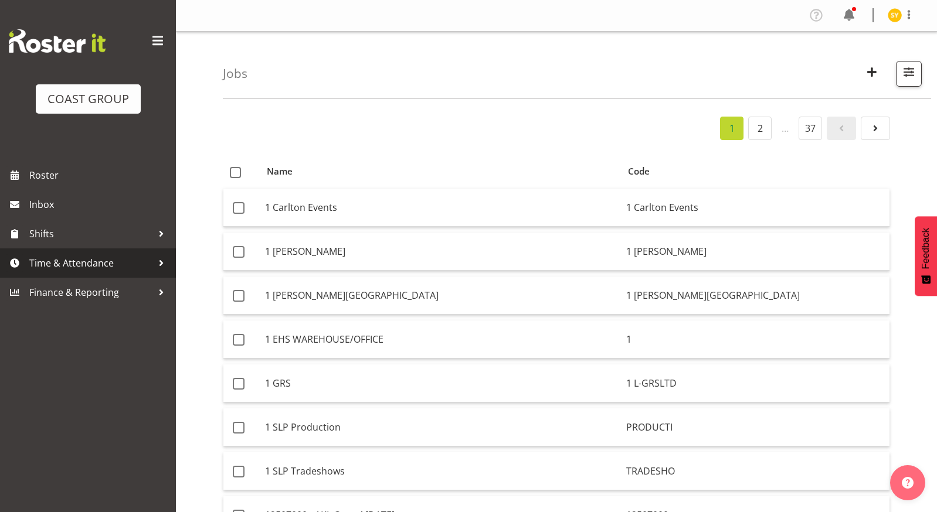
click at [80, 265] on span "Time & Attendance" at bounding box center [90, 263] width 123 height 18
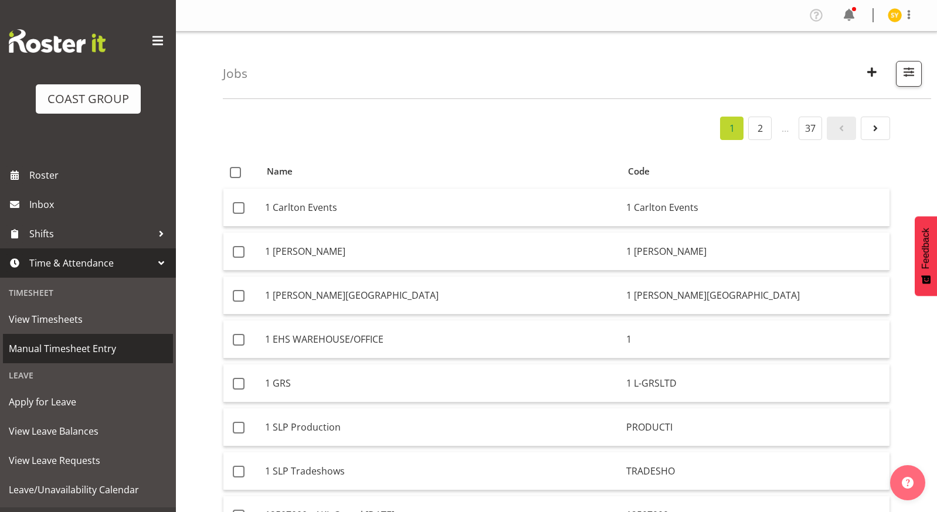
click at [73, 354] on span "Manual Timesheet Entry" at bounding box center [88, 349] width 158 height 18
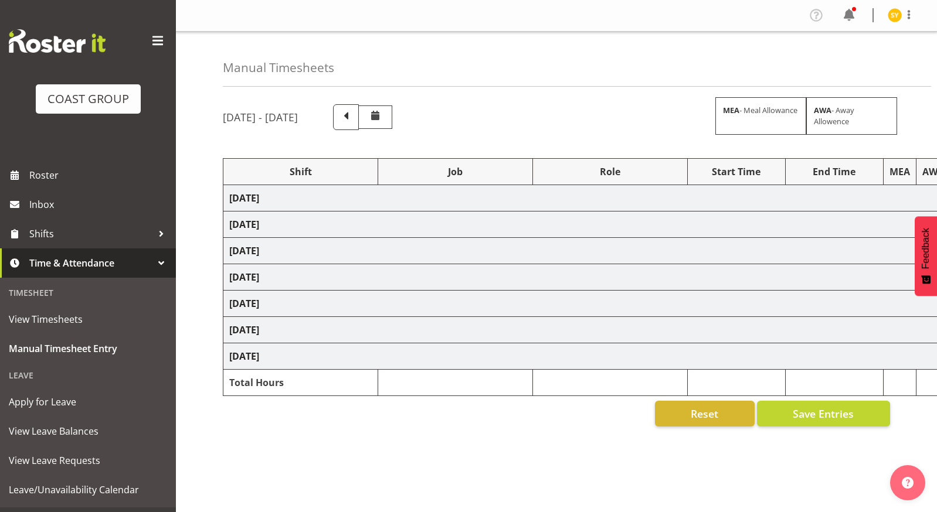
select select "69"
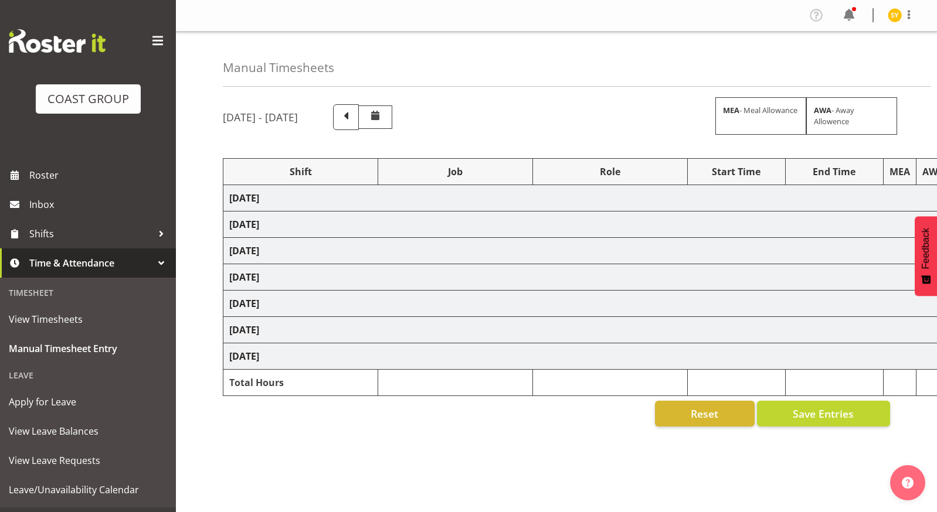
select select "69"
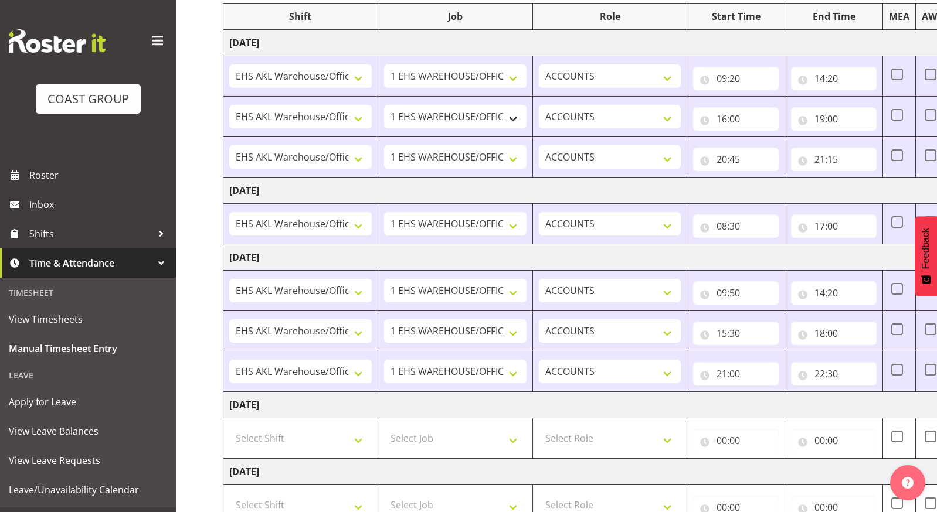
scroll to position [379, 0]
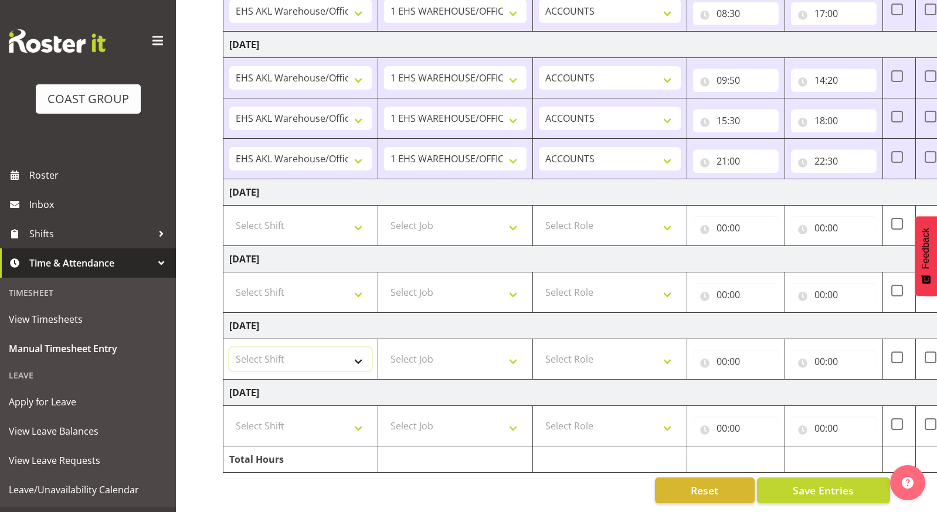
click at [356, 357] on select "Select Shift EHS AKL Warehouse/Office" at bounding box center [300, 359] width 142 height 23
select select "1083"
click at [229, 348] on select "Select Shift EHS AKL Warehouse/Office" at bounding box center [300, 359] width 142 height 23
click at [474, 350] on select "Select Job 1 Carlton Events 1 [PERSON_NAME][GEOGRAPHIC_DATA] 1 [PERSON_NAME][GE…" at bounding box center [455, 359] width 142 height 23
select select "69"
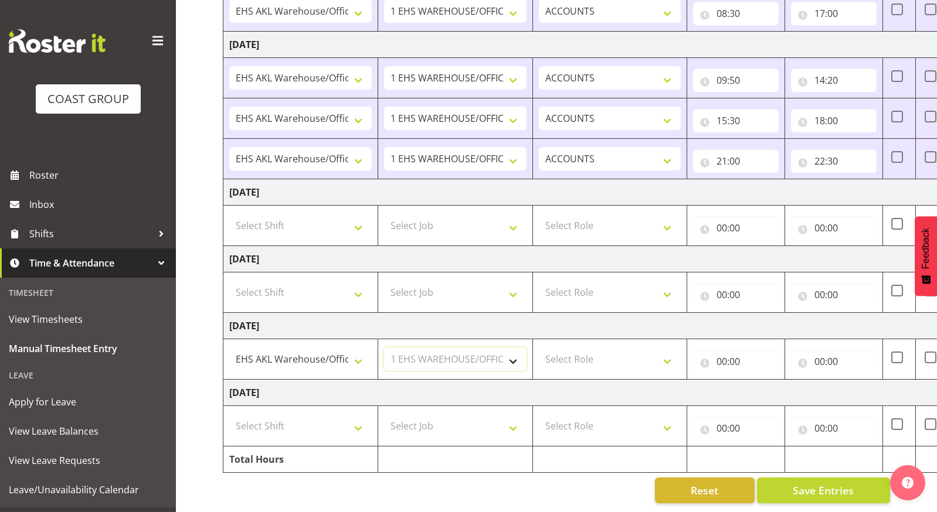
click at [384, 348] on select "Select Job 1 Carlton Events 1 [PERSON_NAME][GEOGRAPHIC_DATA] 1 [PERSON_NAME][GE…" at bounding box center [455, 359] width 142 height 23
click at [673, 348] on select "Select Role ACCOUNTS" at bounding box center [610, 359] width 142 height 23
select select "204"
click at [539, 348] on select "Select Role ACCOUNTS" at bounding box center [610, 359] width 142 height 23
click at [717, 353] on input "00:00" at bounding box center [736, 361] width 86 height 23
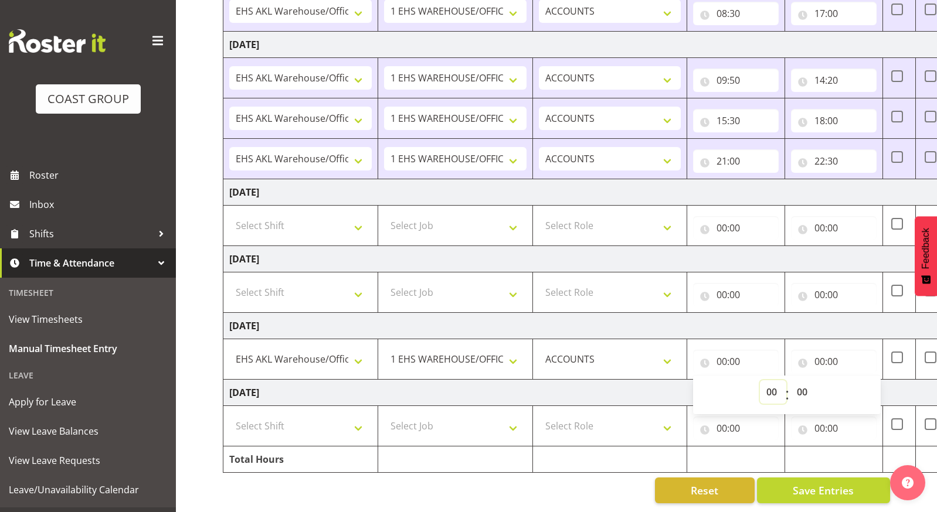
click at [770, 380] on select "00 01 02 03 04 05 06 07 08 09 10 11 12 13 14 15 16 17 18 19 20 21 22 23" at bounding box center [773, 391] width 26 height 23
select select "9"
click at [760, 380] on select "00 01 02 03 04 05 06 07 08 09 10 11 12 13 14 15 16 17 18 19 20 21 22 23" at bounding box center [773, 391] width 26 height 23
type input "09:00"
click at [796, 383] on select "00 01 02 03 04 05 06 07 08 09 10 11 12 13 14 15 16 17 18 19 20 21 22 23 24 25 2…" at bounding box center [803, 391] width 26 height 23
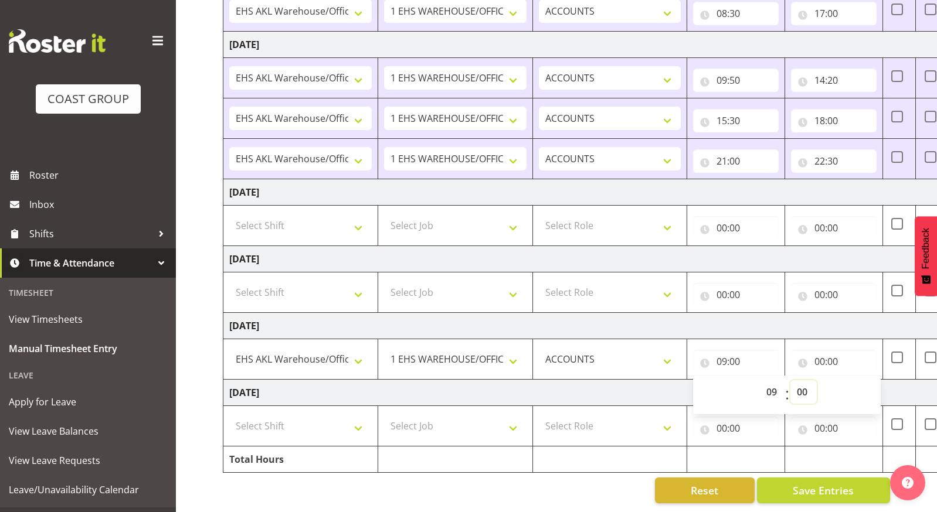
select select "20"
click at [790, 380] on select "00 01 02 03 04 05 06 07 08 09 10 11 12 13 14 15 16 17 18 19 20 21 22 23 24 25 2…" at bounding box center [803, 391] width 26 height 23
type input "09:20"
click at [821, 350] on input "00:00" at bounding box center [834, 361] width 86 height 23
click at [861, 380] on select "00 01 02 03 04 05 06 07 08 09 10 11 12 13 14 15 16 17 18 19 20 21 22 23" at bounding box center [871, 391] width 26 height 23
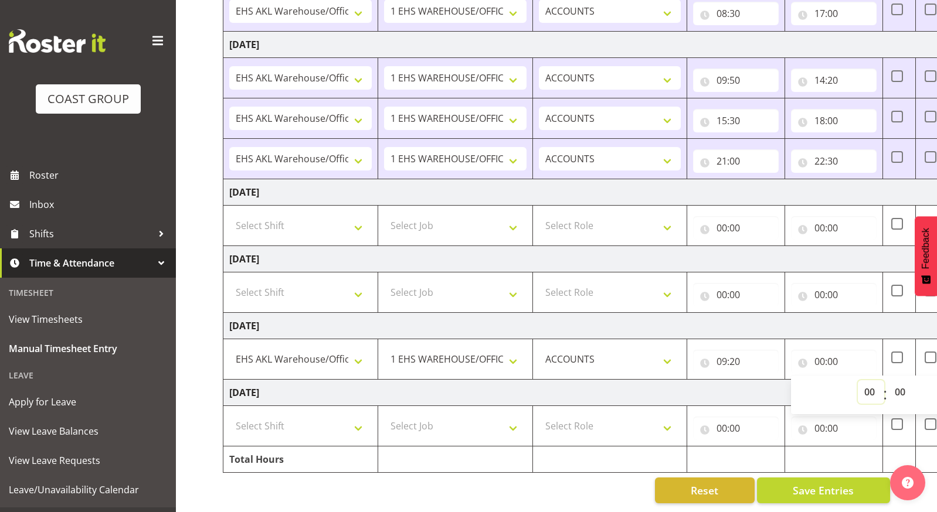
select select "14"
click at [858, 380] on select "00 01 02 03 04 05 06 07 08 09 10 11 12 13 14 15 16 17 18 19 20 21 22 23" at bounding box center [871, 391] width 26 height 23
type input "14:00"
click at [891, 380] on select "00 01 02 03 04 05 06 07 08 09 10 11 12 13 14 15 16 17 18 19 20 21 22 23 24 25 2…" at bounding box center [901, 391] width 26 height 23
select select "20"
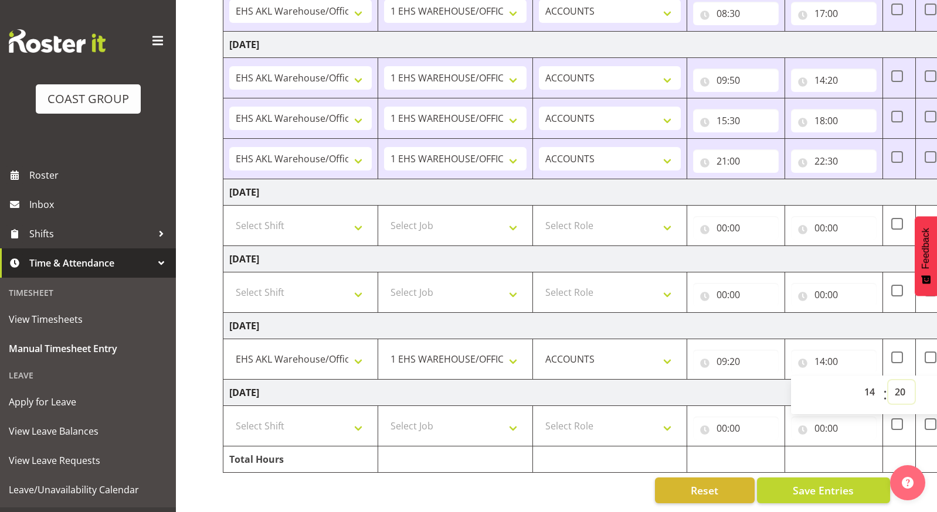
click at [888, 380] on select "00 01 02 03 04 05 06 07 08 09 10 11 12 13 14 15 16 17 18 19 20 21 22 23 24 25 2…" at bounding box center [901, 391] width 26 height 23
type input "14:20"
click at [726, 392] on td "[DATE]" at bounding box center [633, 393] width 820 height 26
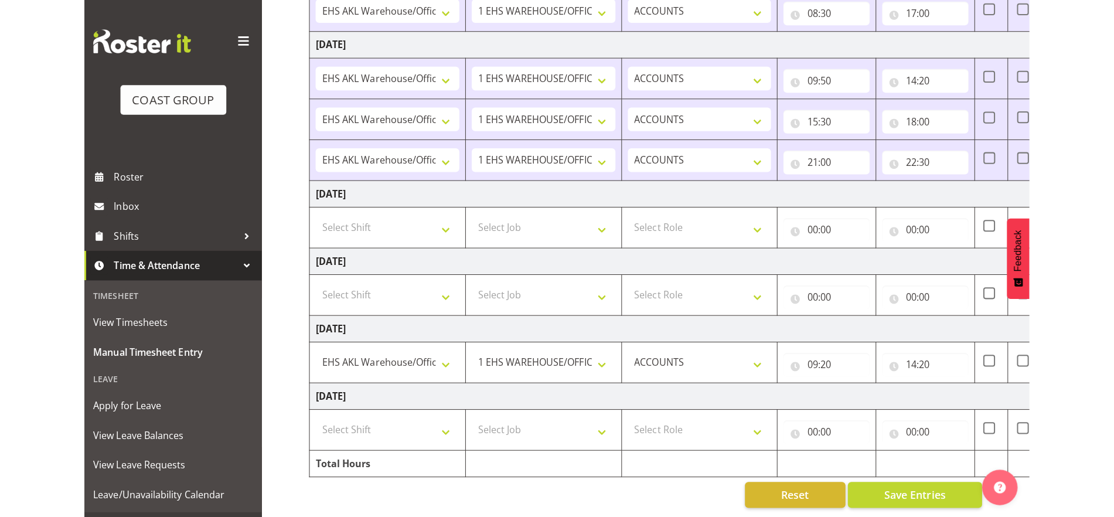
scroll to position [375, 0]
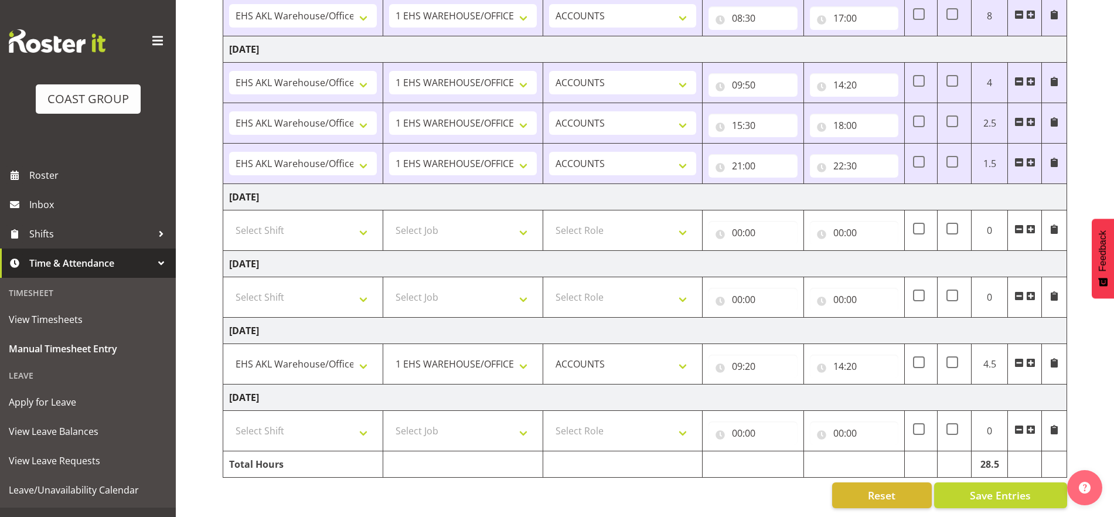
click at [936, 358] on span at bounding box center [1030, 362] width 9 height 9
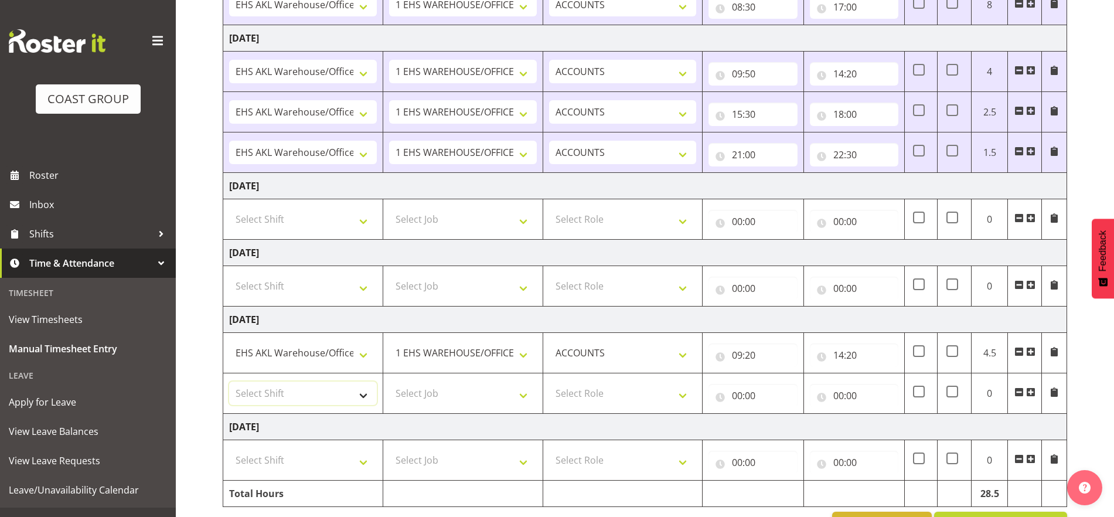
click at [352, 400] on select "Select Shift EHS AKL Warehouse/Office" at bounding box center [303, 393] width 148 height 23
select select "1083"
click at [229, 382] on select "Select Shift EHS AKL Warehouse/Office" at bounding box center [303, 393] width 148 height 23
click at [522, 395] on select "Select Job 1 Carlton Events 1 [PERSON_NAME][GEOGRAPHIC_DATA] 1 [PERSON_NAME][GE…" at bounding box center [463, 393] width 148 height 23
select select "69"
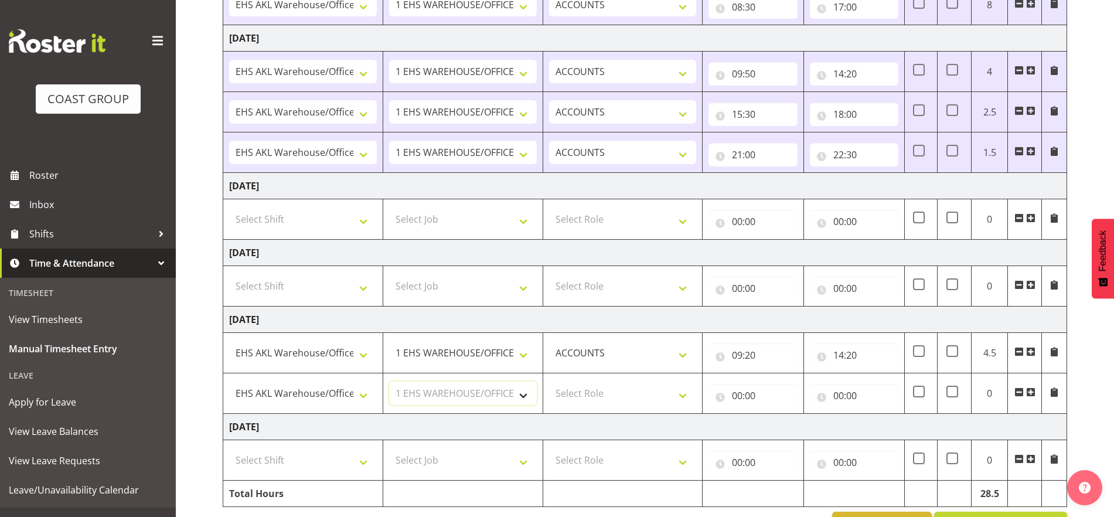
click at [389, 382] on select "Select Job 1 Carlton Events 1 [PERSON_NAME][GEOGRAPHIC_DATA] 1 [PERSON_NAME][GE…" at bounding box center [463, 393] width 148 height 23
click at [684, 391] on select "Select Role ACCOUNTS" at bounding box center [623, 393] width 148 height 23
select select "204"
click at [549, 382] on select "Select Role ACCOUNTS" at bounding box center [623, 393] width 148 height 23
click at [750, 401] on input "00:00" at bounding box center [753, 395] width 89 height 23
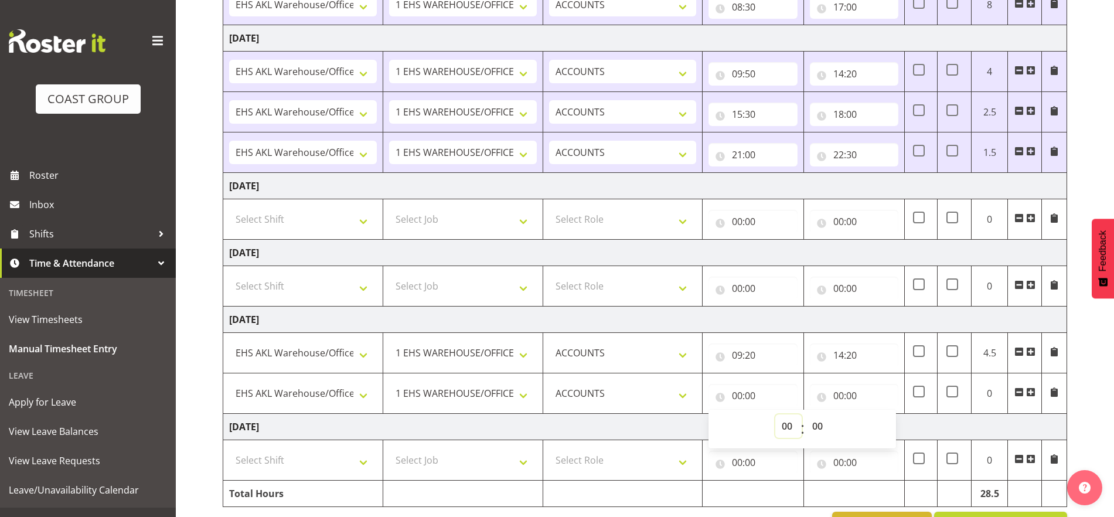
click at [786, 429] on select "00 01 02 03 04 05 06 07 08 09 10 11 12 13 14 15 16 17 18 19 20 21 22 23" at bounding box center [789, 425] width 26 height 23
select select "16"
click at [776, 414] on select "00 01 02 03 04 05 06 07 08 09 10 11 12 13 14 15 16 17 18 19 20 21 22 23" at bounding box center [789, 425] width 26 height 23
type input "16:00"
click at [841, 394] on input "00:00" at bounding box center [854, 395] width 89 height 23
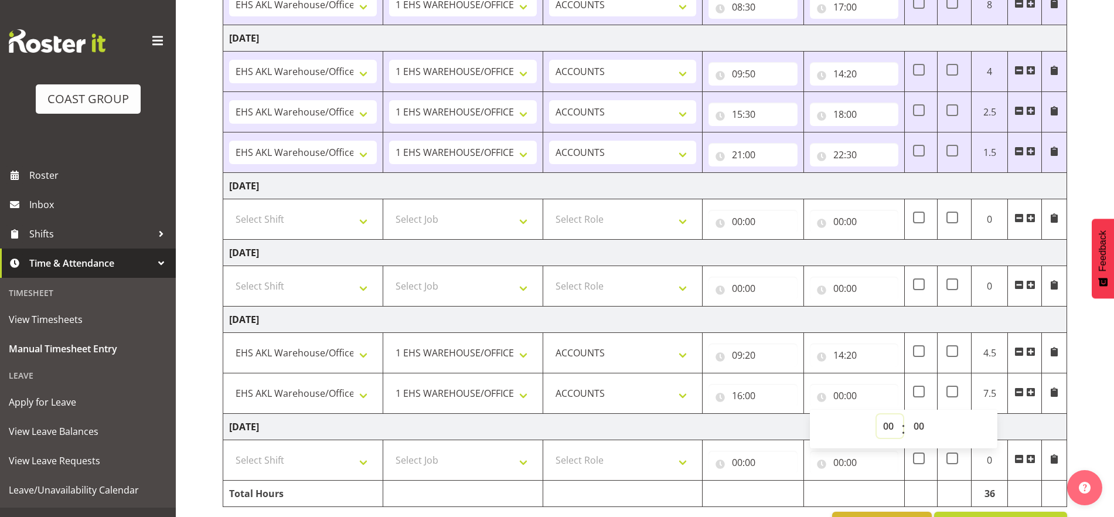
click at [890, 423] on select "00 01 02 03 04 05 06 07 08 09 10 11 12 13 14 15 16 17 18 19 20 21 22 23" at bounding box center [890, 425] width 26 height 23
select select "19"
click at [877, 414] on select "00 01 02 03 04 05 06 07 08 09 10 11 12 13 14 15 16 17 18 19 20 21 22 23" at bounding box center [890, 425] width 26 height 23
type input "19:00"
click at [927, 423] on select "00 01 02 03 04 05 06 07 08 09 10 11 12 13 14 15 16 17 18 19 20 21 22 23 24 25 2…" at bounding box center [920, 425] width 26 height 23
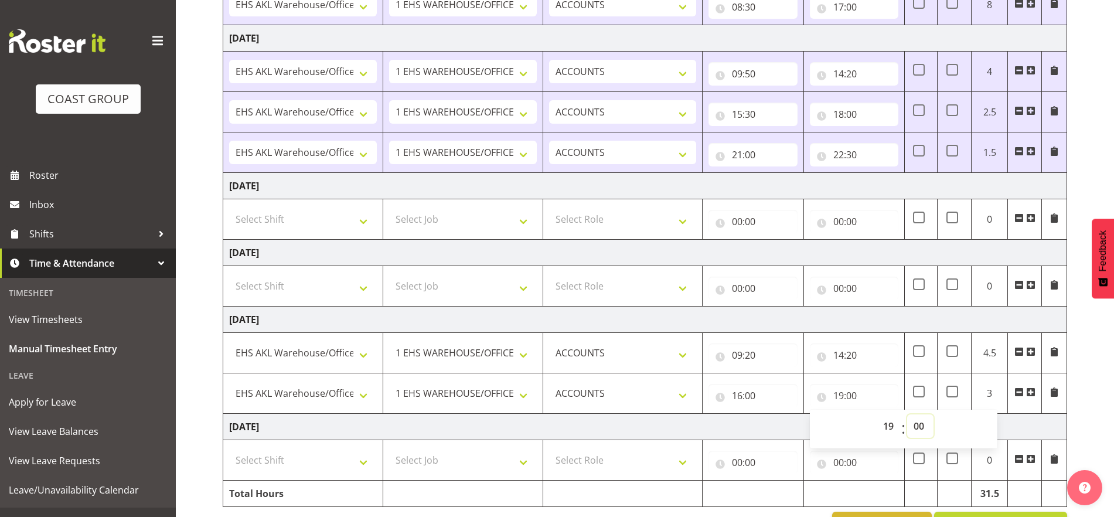
select select "30"
click at [907, 414] on select "00 01 02 03 04 05 06 07 08 09 10 11 12 13 14 15 16 17 18 19 20 21 22 23 24 25 2…" at bounding box center [920, 425] width 26 height 23
type input "19:30"
click at [936, 412] on td at bounding box center [1054, 393] width 25 height 40
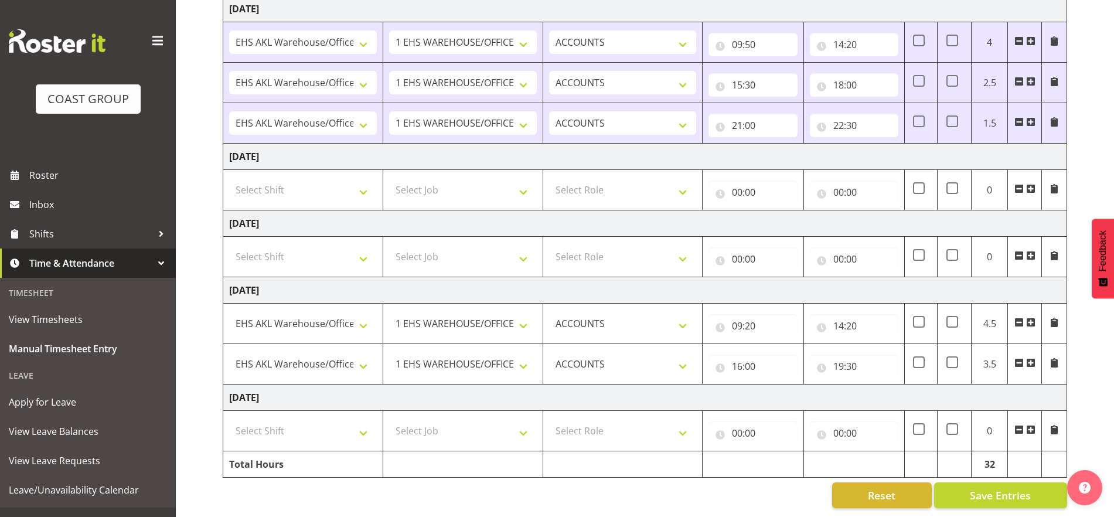
click at [342, 431] on td "Select Shift EHS AKL Warehouse/Office" at bounding box center [303, 431] width 160 height 40
click at [355, 420] on select "Select Shift EHS AKL Warehouse/Office" at bounding box center [303, 430] width 148 height 23
select select "1083"
click at [229, 419] on select "Select Shift EHS AKL Warehouse/Office" at bounding box center [303, 430] width 148 height 23
click at [466, 421] on select "Select Job 1 Carlton Events 1 [PERSON_NAME][GEOGRAPHIC_DATA] 1 [PERSON_NAME][GE…" at bounding box center [463, 430] width 148 height 23
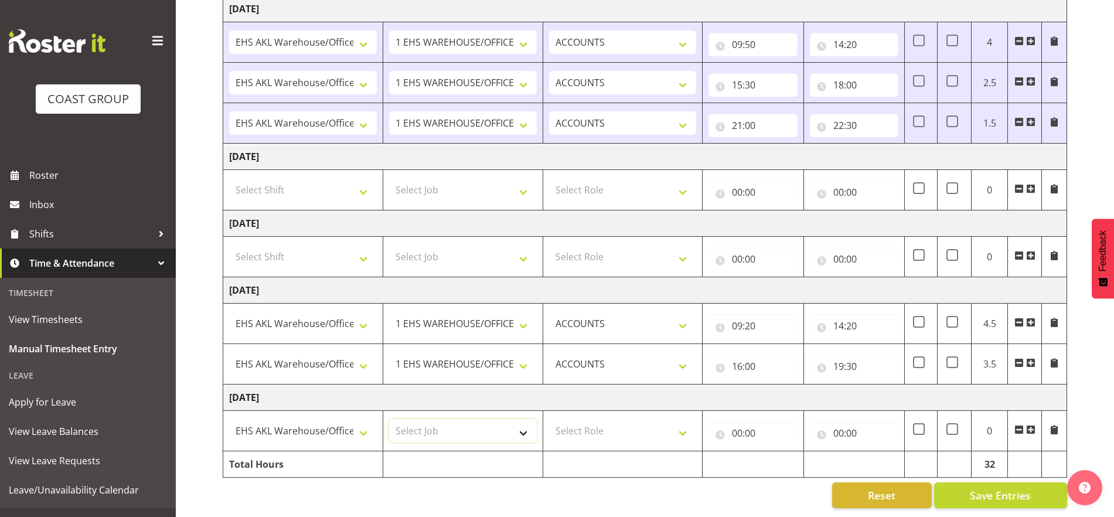
select select "69"
click at [389, 419] on select "Select Job 1 Carlton Events 1 [PERSON_NAME][GEOGRAPHIC_DATA] 1 [PERSON_NAME][GE…" at bounding box center [463, 430] width 148 height 23
click at [681, 422] on select "Select Role ACCOUNTS" at bounding box center [623, 430] width 148 height 23
select select "204"
click at [549, 419] on select "Select Role ACCOUNTS" at bounding box center [623, 430] width 148 height 23
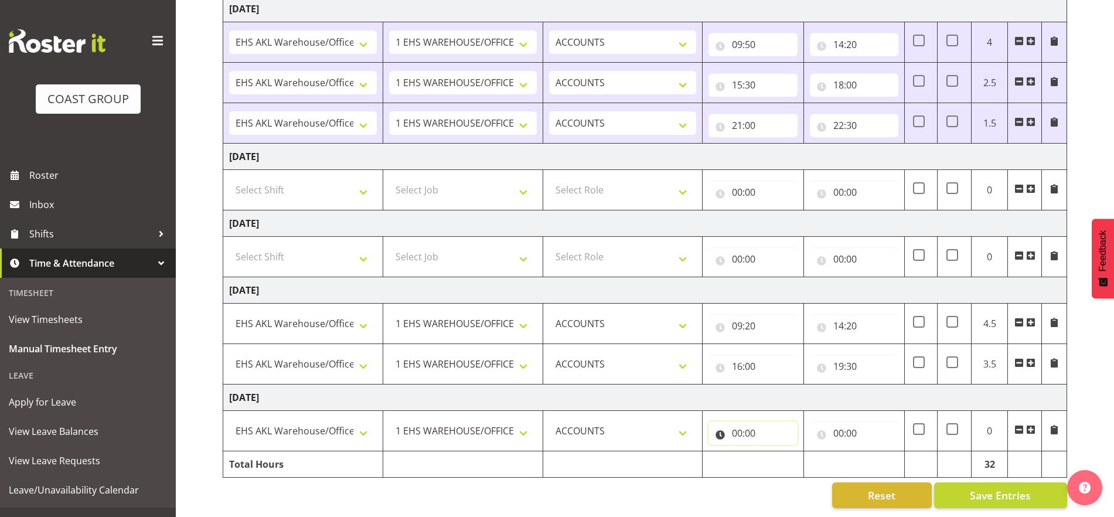
click at [752, 424] on input "00:00" at bounding box center [753, 432] width 89 height 23
click at [787, 453] on select "00 01 02 03 04 05 06 07 08 09 10 11 12 13 14 15 16 17 18 19 20 21 22 23" at bounding box center [789, 463] width 26 height 23
select select "8"
click at [776, 452] on select "00 01 02 03 04 05 06 07 08 09 10 11 12 13 14 15 16 17 18 19 20 21 22 23" at bounding box center [789, 463] width 26 height 23
type input "08:00"
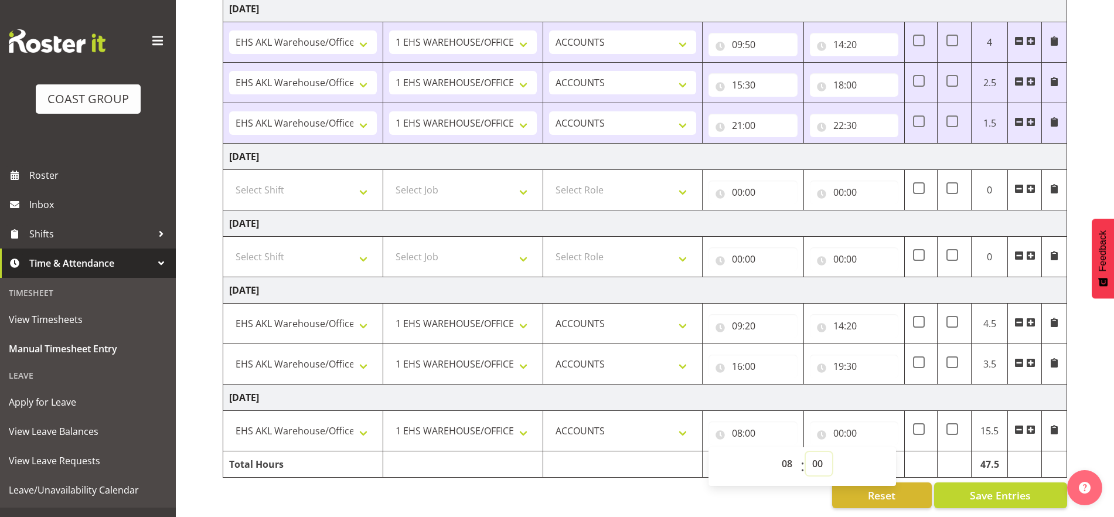
click at [821, 455] on select "00 01 02 03 04 05 06 07 08 09 10 11 12 13 14 15 16 17 18 19 20 21 22 23 24 25 2…" at bounding box center [819, 463] width 26 height 23
select select "30"
click at [806, 452] on select "00 01 02 03 04 05 06 07 08 09 10 11 12 13 14 15 16 17 18 19 20 21 22 23 24 25 2…" at bounding box center [819, 463] width 26 height 23
type input "08:30"
click at [848, 421] on input "00:00" at bounding box center [854, 432] width 89 height 23
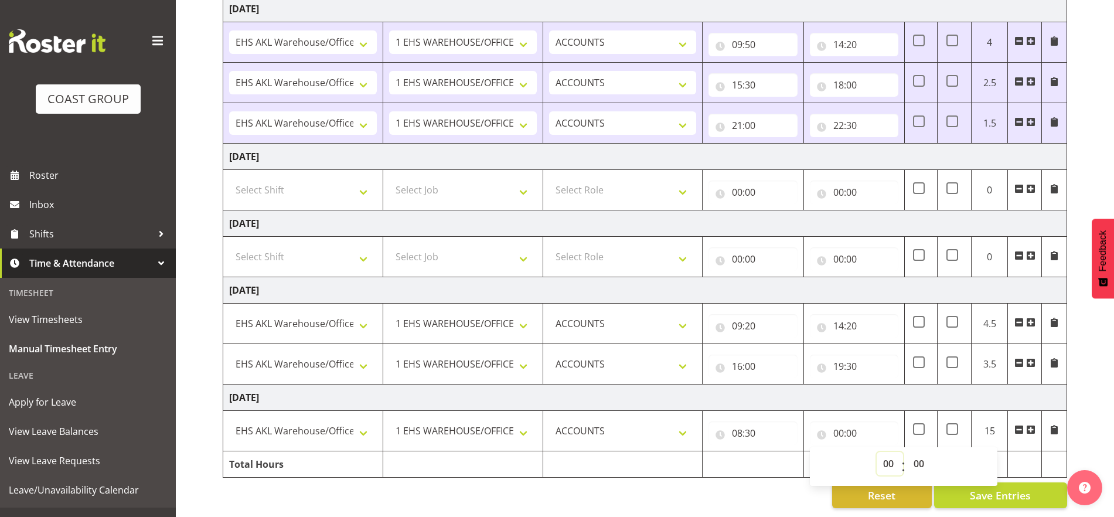
click at [896, 457] on select "00 01 02 03 04 05 06 07 08 09 10 11 12 13 14 15 16 17 18 19 20 21 22 23" at bounding box center [890, 463] width 26 height 23
select select "17"
click at [877, 452] on select "00 01 02 03 04 05 06 07 08 09 10 11 12 13 14 15 16 17 18 19 20 21 22 23" at bounding box center [890, 463] width 26 height 23
type input "17:00"
click at [936, 451] on div "[DATE] - [DATE] MEA - Meal Allowance AWA - Away Allowence Shift Job Role Start …" at bounding box center [669, 104] width 892 height 825
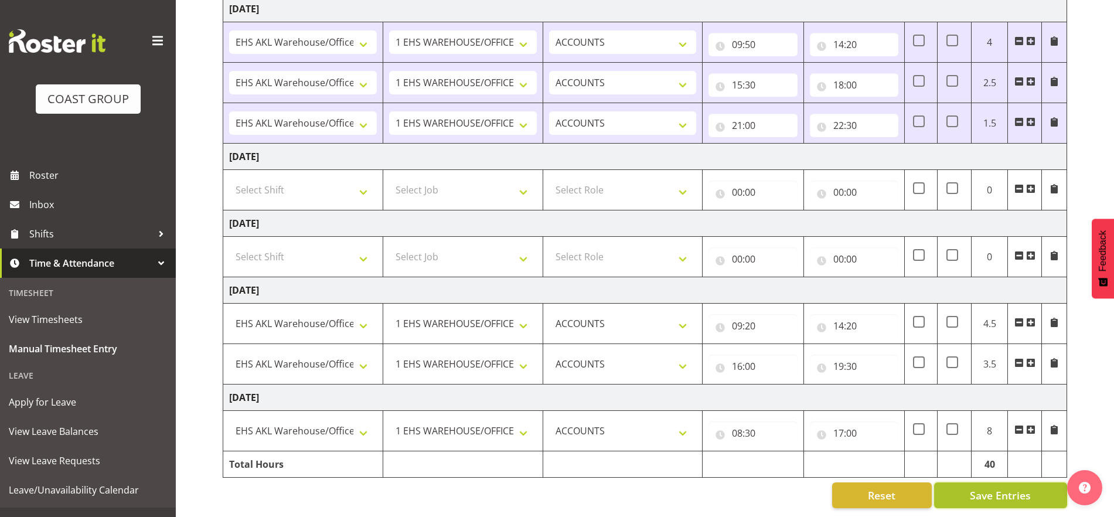
click at [936, 488] on span "Save Entries" at bounding box center [1000, 495] width 61 height 15
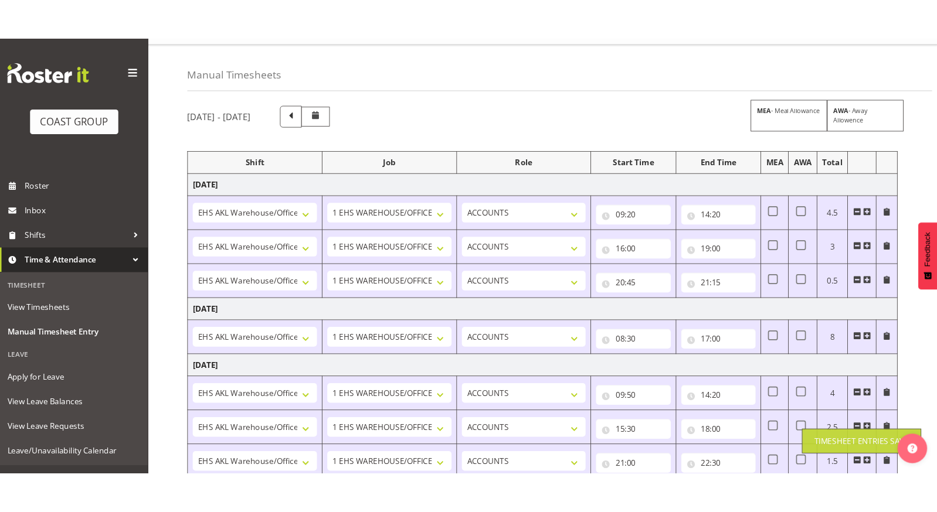
scroll to position [0, 0]
